Goal: Information Seeking & Learning: Learn about a topic

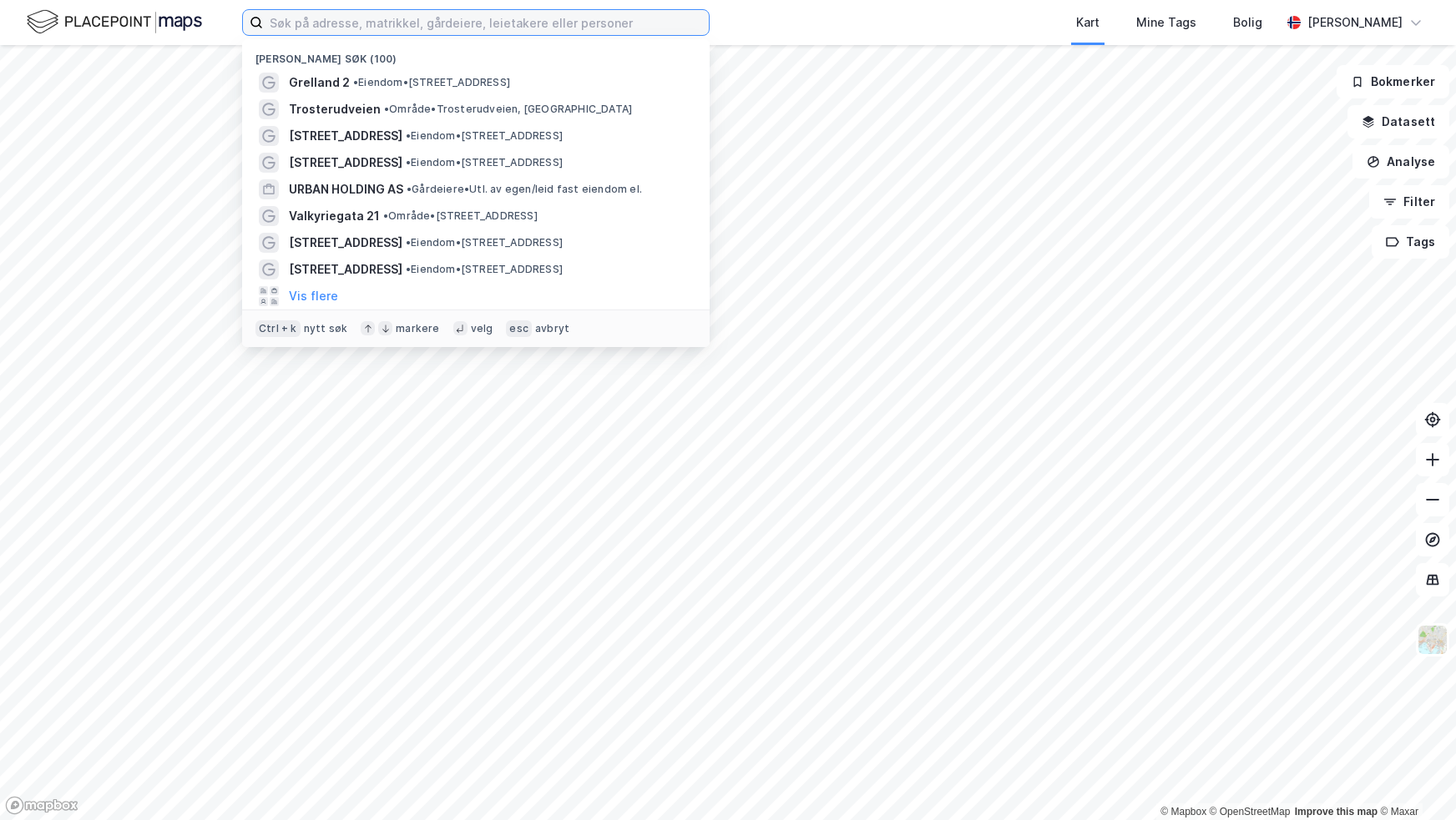
click at [381, 26] on input at bounding box center [486, 22] width 445 height 25
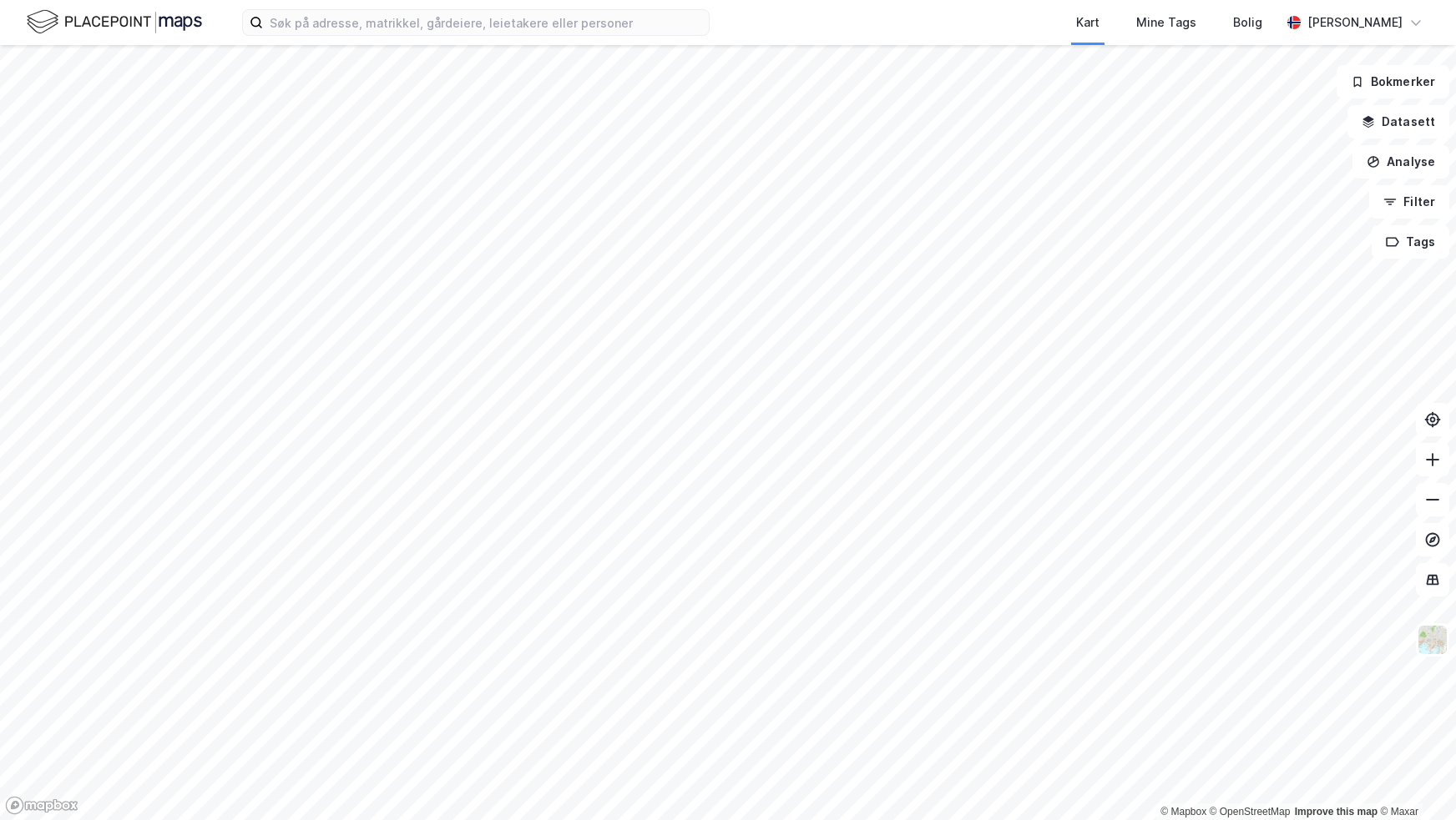
click at [985, 20] on div "Kart Mine Tags Bolig" at bounding box center [1036, 22] width 491 height 45
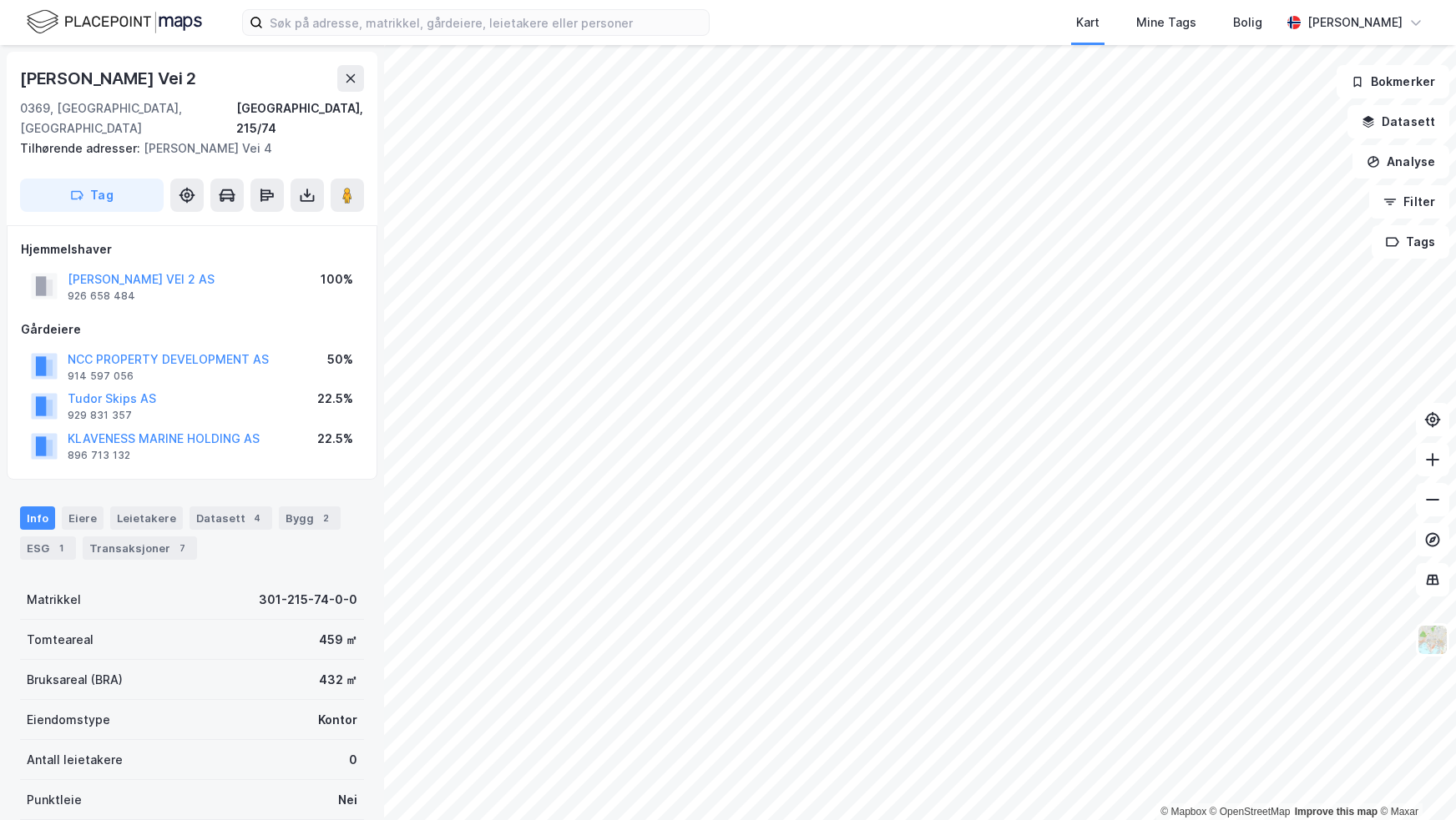
click at [1455, 624] on html "Kart Mine Tags Bolig [PERSON_NAME] © Mapbox © OpenStreetMap Improve this map © …" at bounding box center [728, 410] width 1456 height 820
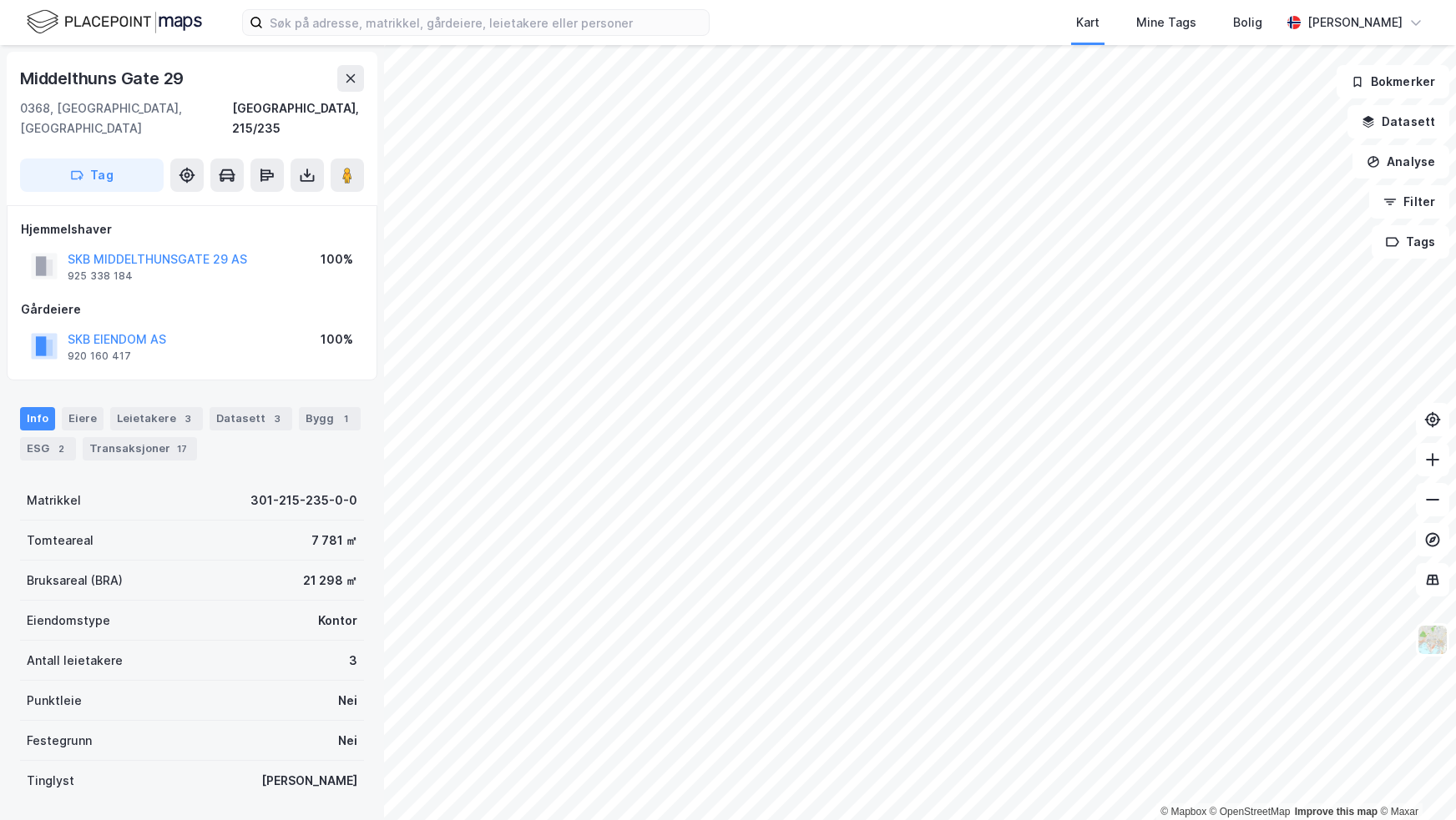
click at [1326, 819] on html "Kart Mine Tags Bolig [PERSON_NAME] © Mapbox © OpenStreetMap Improve this map © …" at bounding box center [728, 410] width 1456 height 820
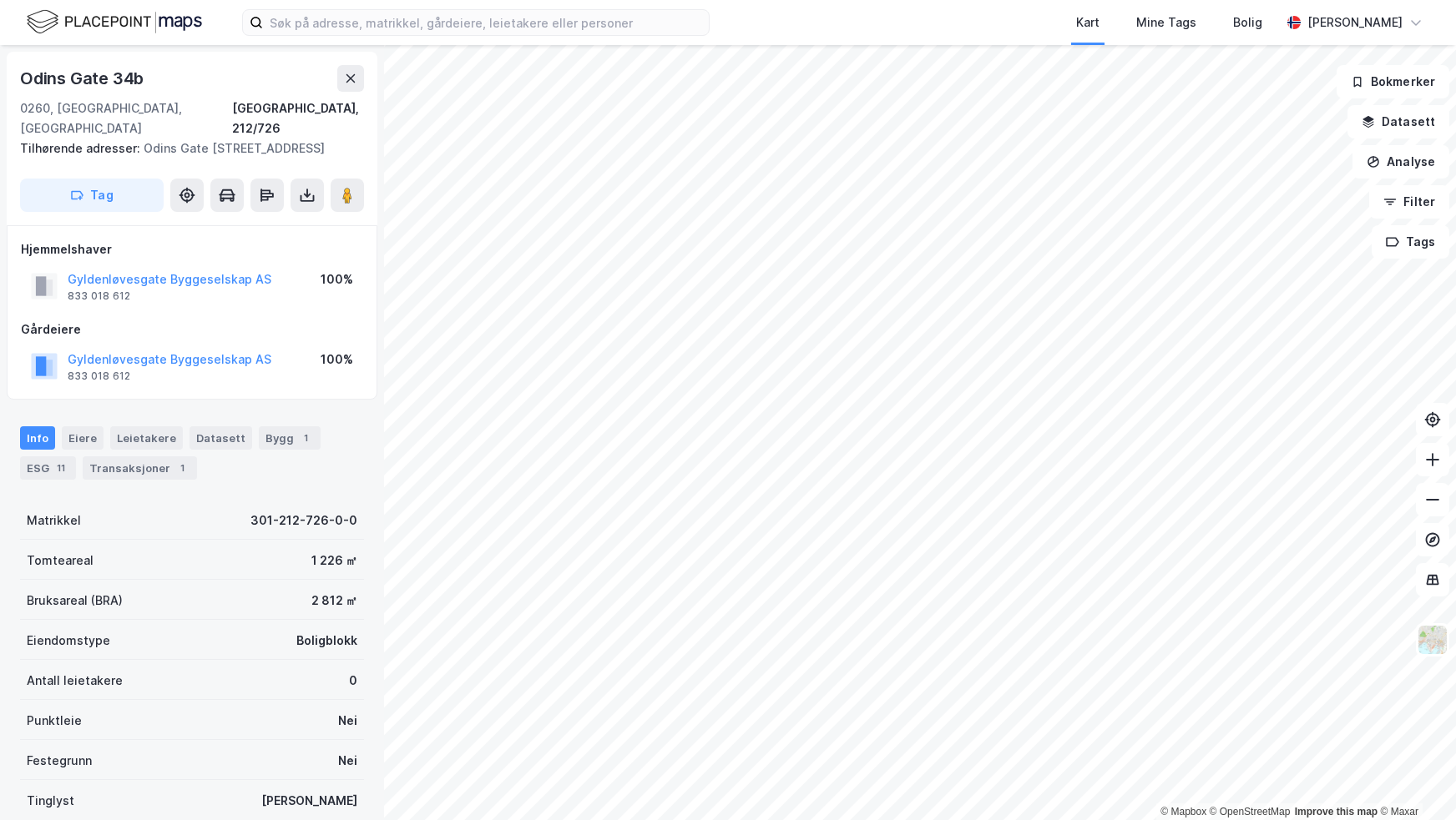
click at [441, 0] on html "Kart Mine Tags Bolig [PERSON_NAME] © Mapbox © OpenStreetMap Improve this map © …" at bounding box center [728, 410] width 1456 height 820
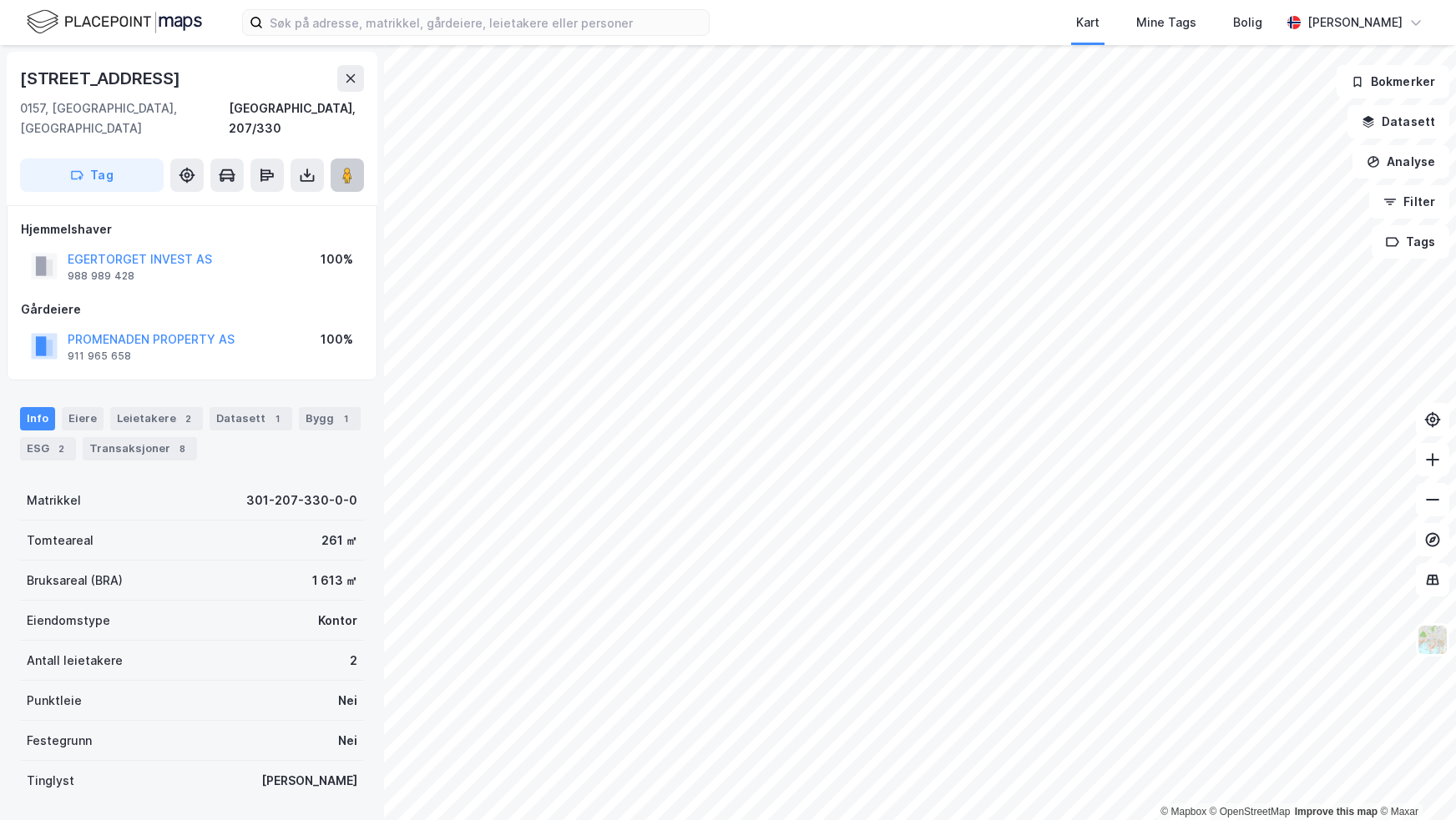
click at [356, 159] on button at bounding box center [346, 175] width 33 height 33
